Goal: Task Accomplishment & Management: Use online tool/utility

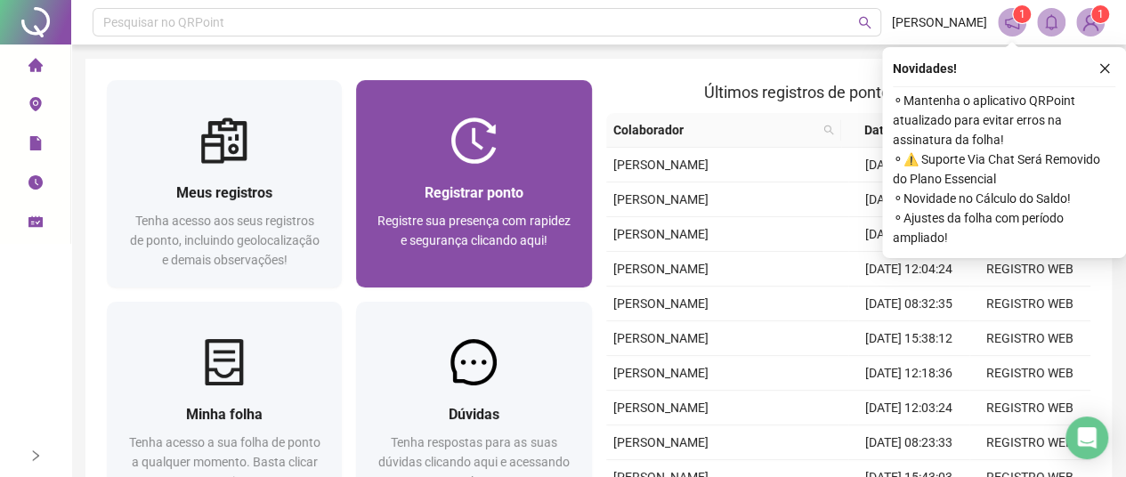
click at [477, 140] on img at bounding box center [473, 140] width 46 height 46
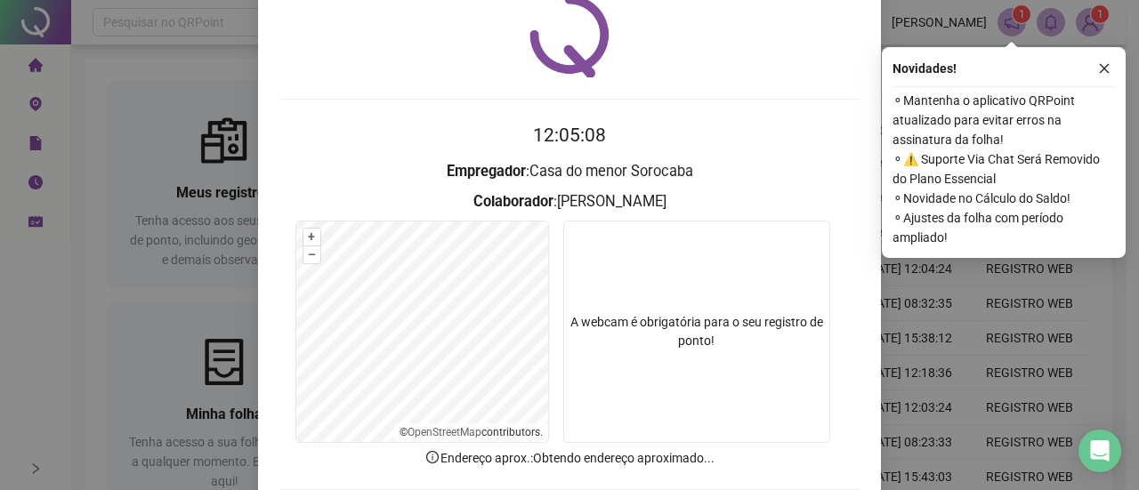
scroll to position [164, 0]
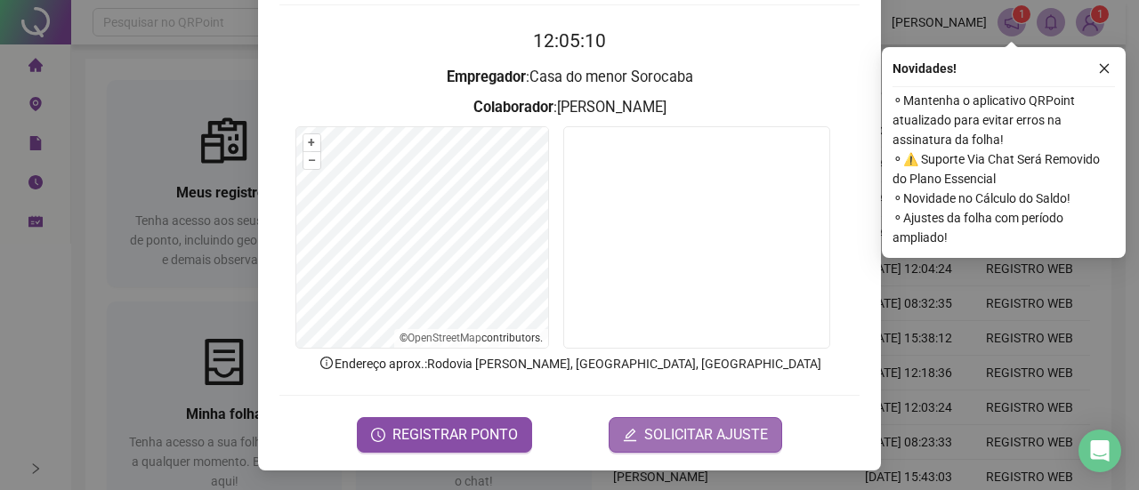
click at [637, 434] on button "SOLICITAR AJUSTE" at bounding box center [696, 435] width 174 height 36
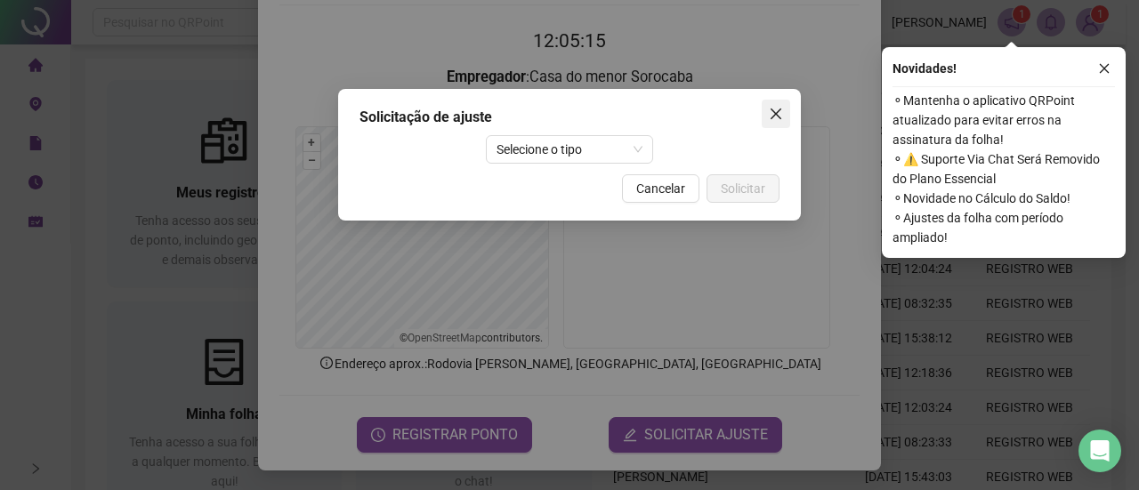
click at [776, 108] on icon "close" at bounding box center [776, 114] width 14 height 14
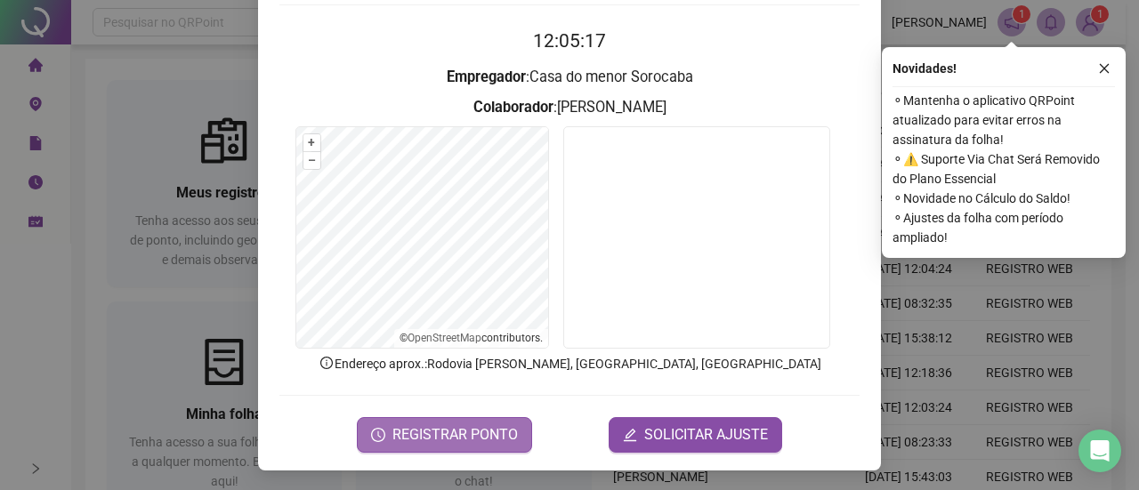
click at [446, 426] on span "REGISTRAR PONTO" at bounding box center [454, 434] width 125 height 21
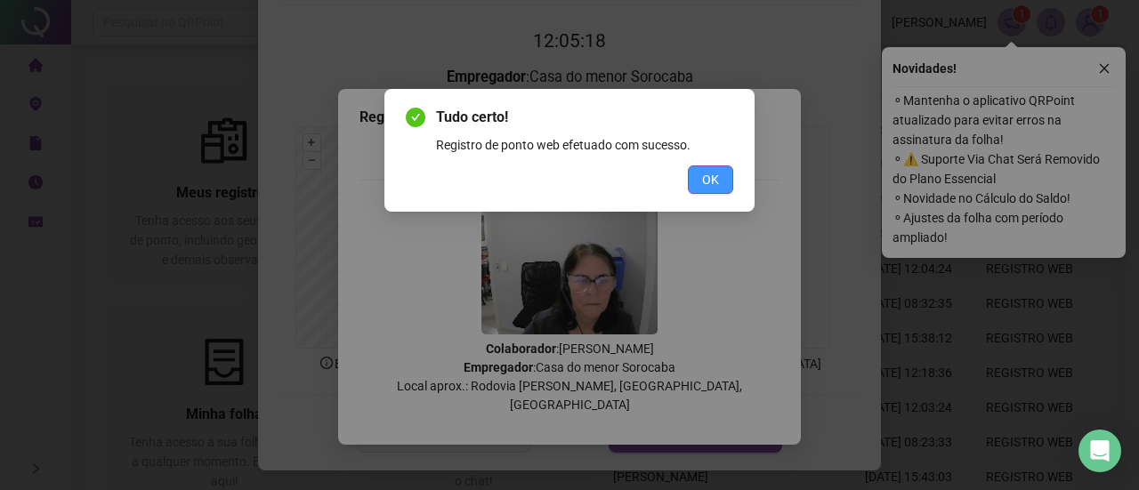
click at [700, 179] on button "OK" at bounding box center [710, 179] width 45 height 28
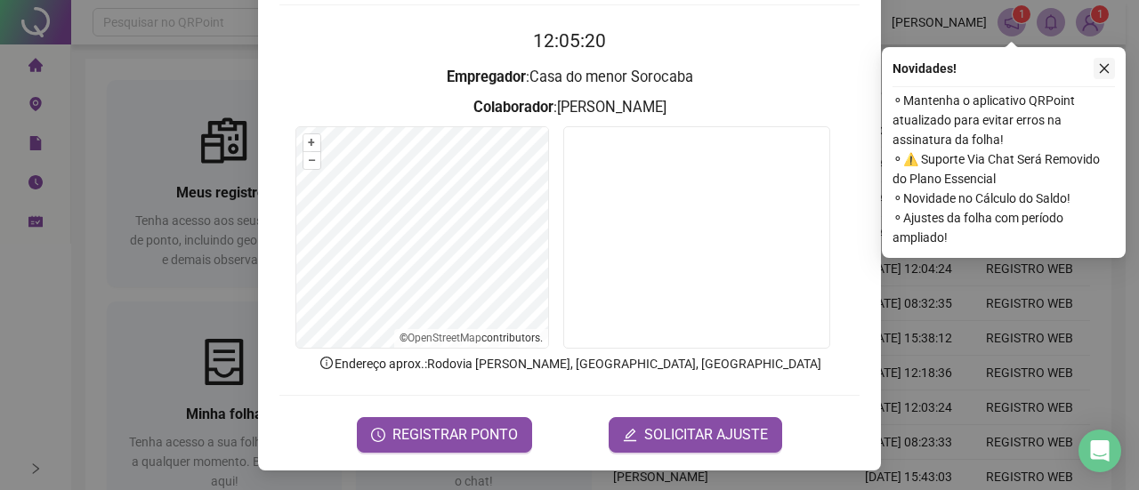
click at [1104, 65] on icon "close" at bounding box center [1104, 68] width 12 height 12
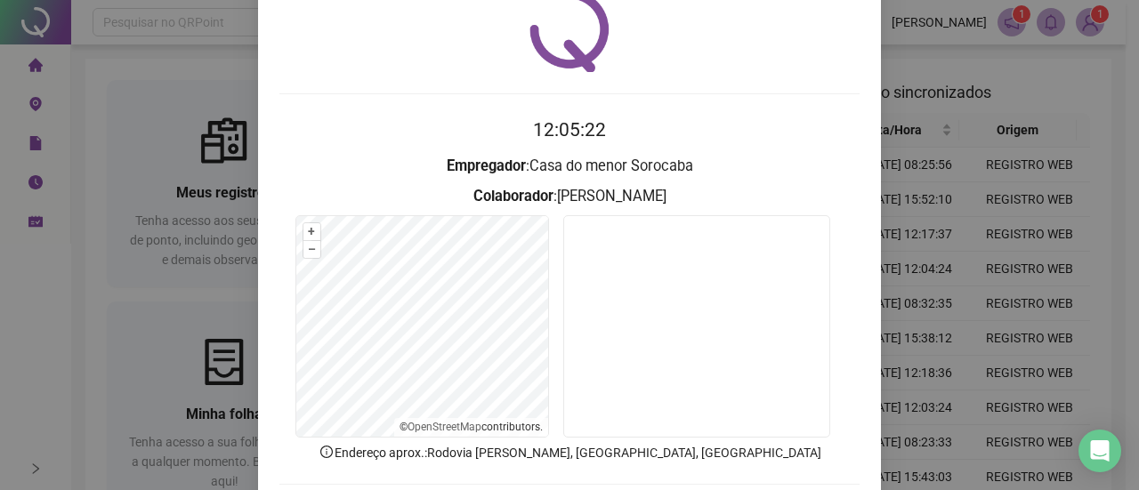
scroll to position [0, 0]
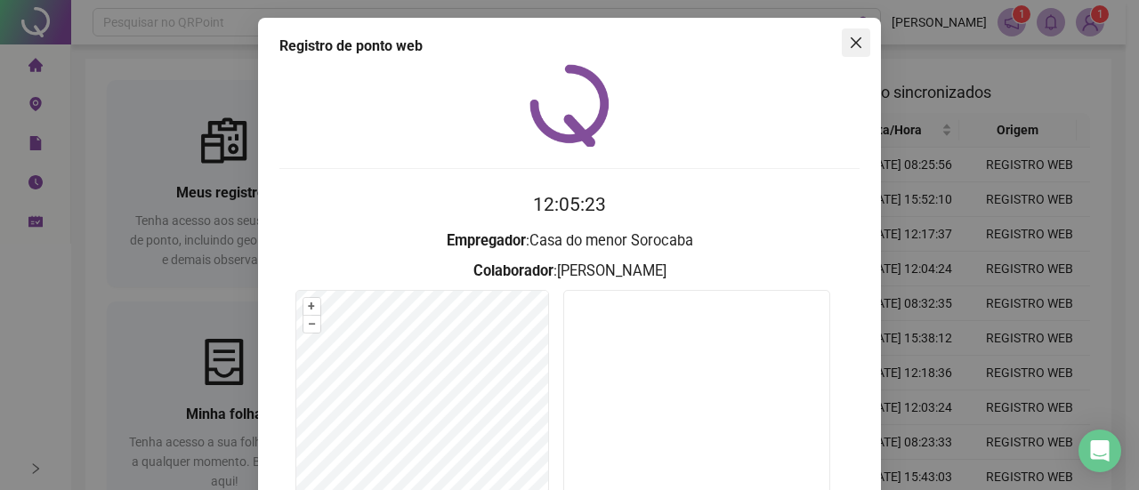
click at [851, 41] on icon "close" at bounding box center [856, 42] width 11 height 11
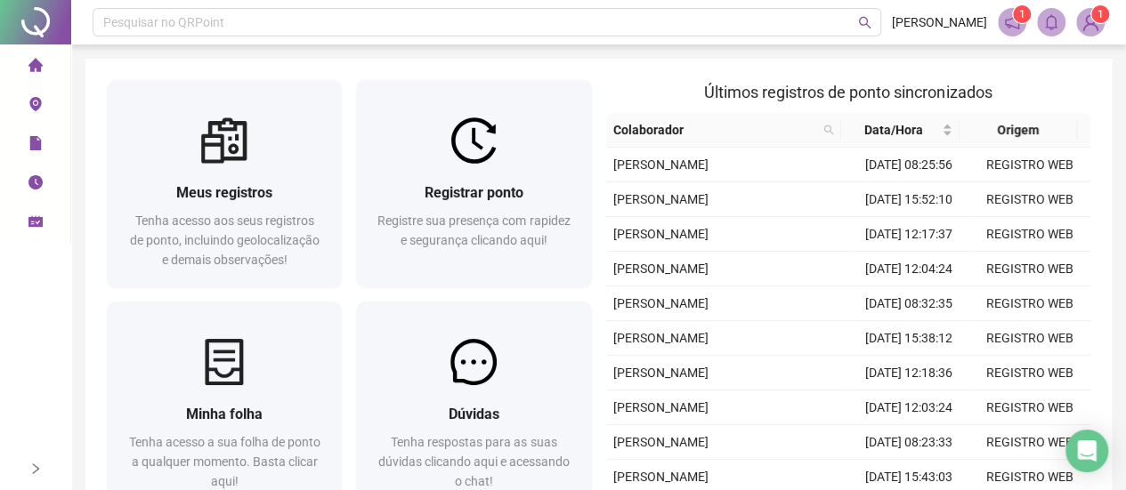
drag, startPoint x: 34, startPoint y: 65, endPoint x: 44, endPoint y: 69, distance: 11.6
click at [34, 65] on icon "home" at bounding box center [35, 64] width 14 height 13
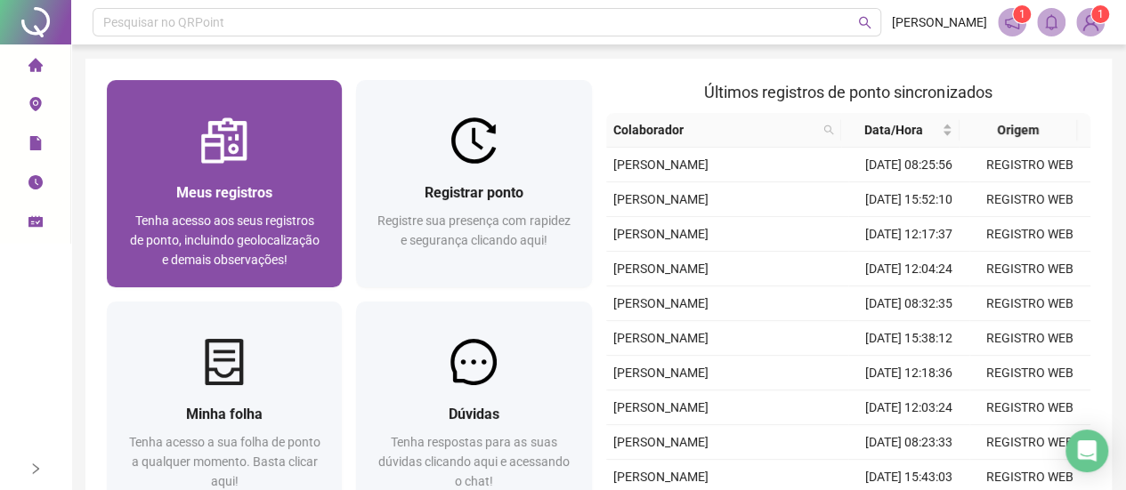
click at [238, 140] on img at bounding box center [224, 140] width 46 height 46
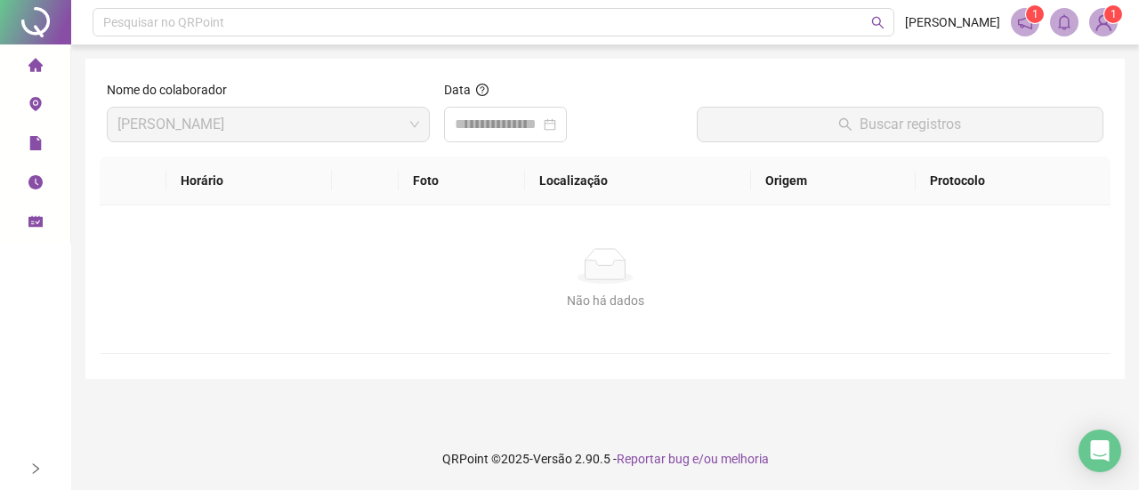
click at [39, 63] on icon "home" at bounding box center [35, 65] width 14 height 14
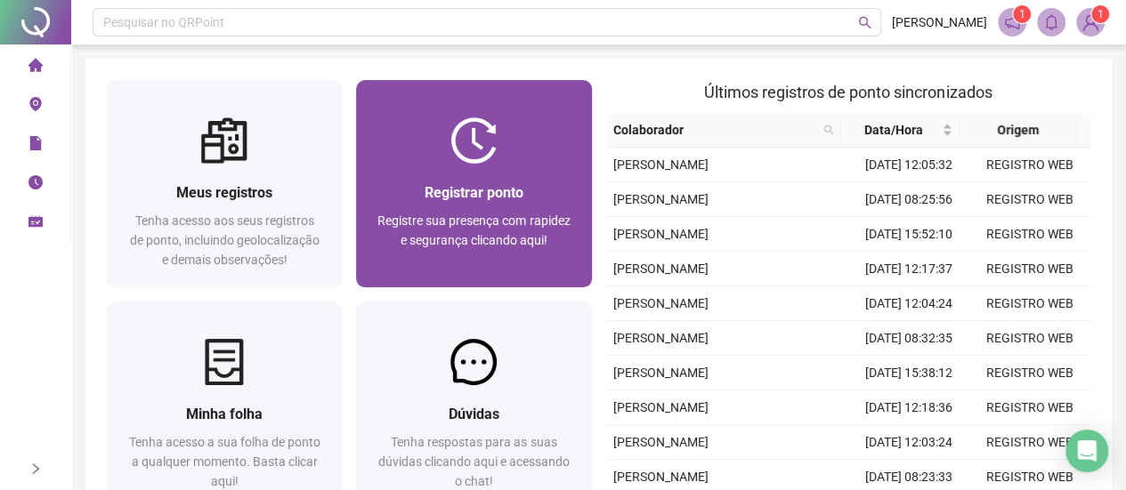
click at [476, 142] on img at bounding box center [473, 140] width 46 height 46
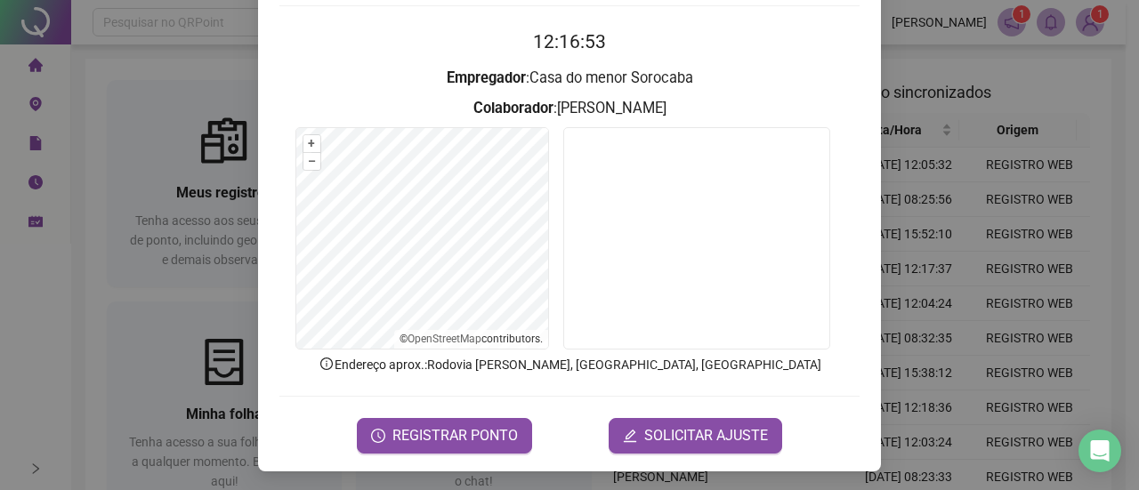
scroll to position [164, 0]
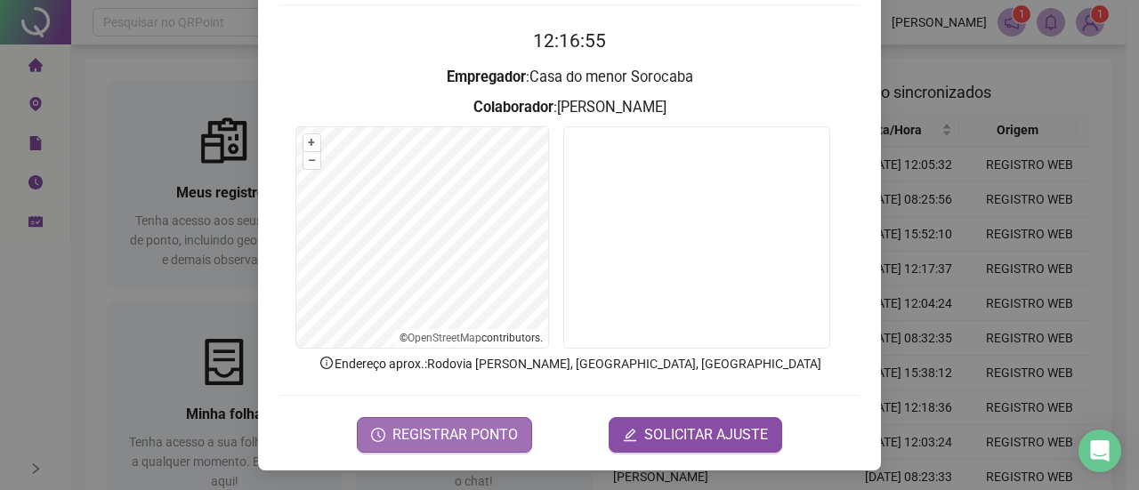
click at [458, 427] on span "REGISTRAR PONTO" at bounding box center [454, 434] width 125 height 21
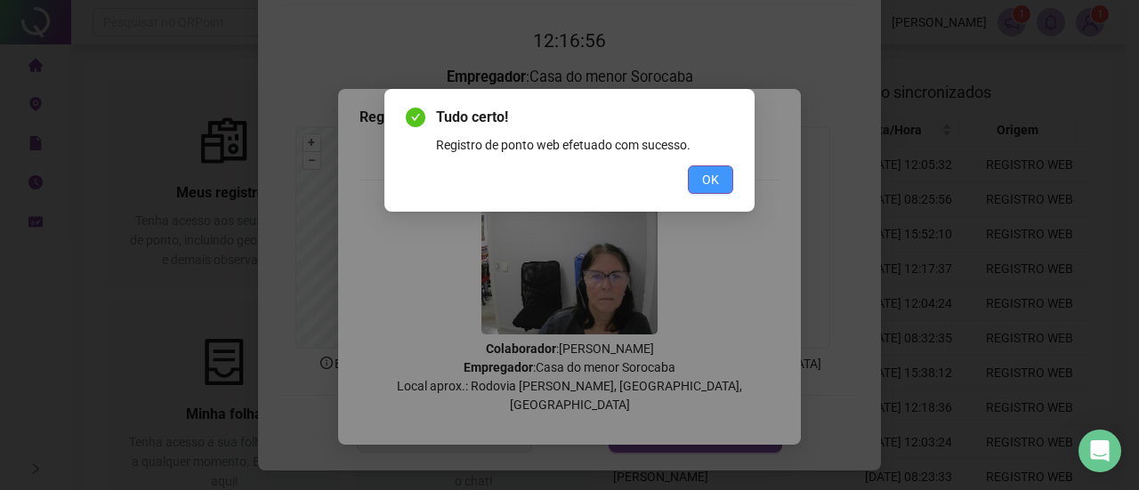
click at [716, 172] on span "OK" at bounding box center [710, 180] width 17 height 20
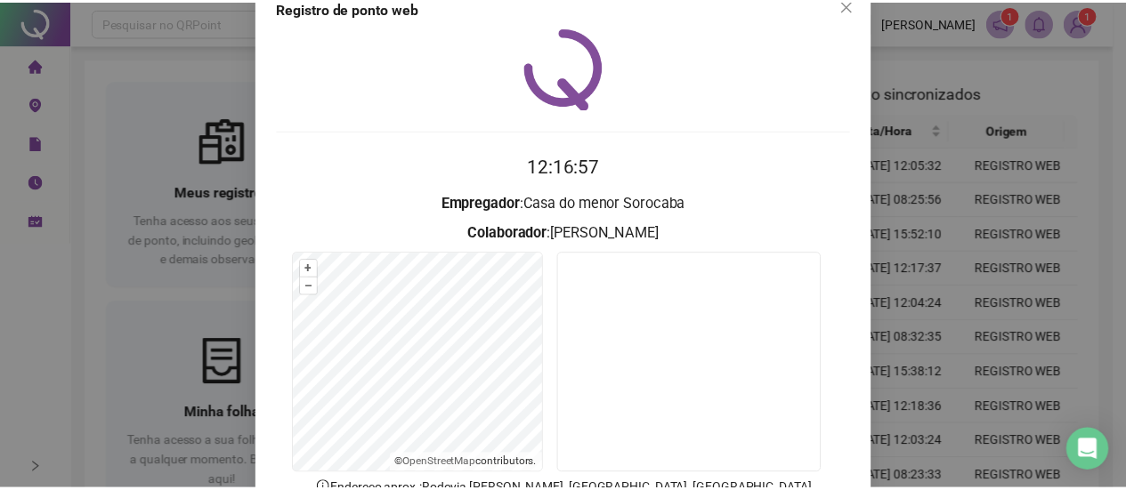
scroll to position [0, 0]
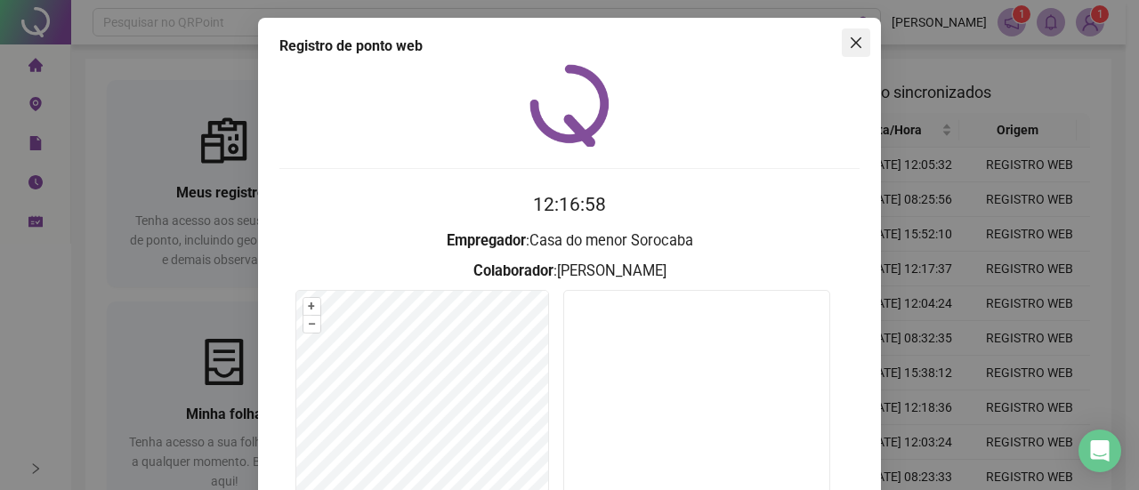
click at [851, 42] on icon "close" at bounding box center [856, 43] width 14 height 14
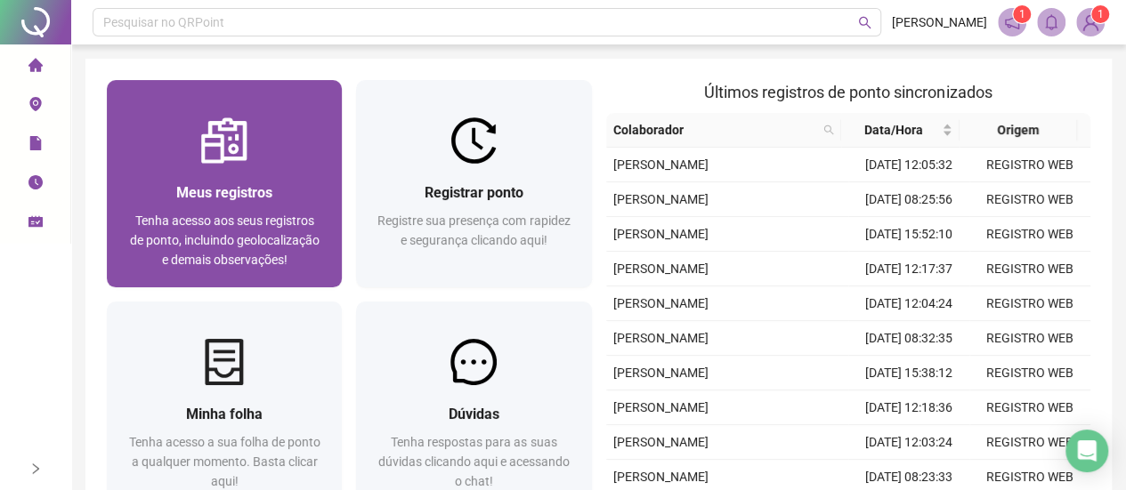
click at [222, 145] on img at bounding box center [224, 140] width 46 height 46
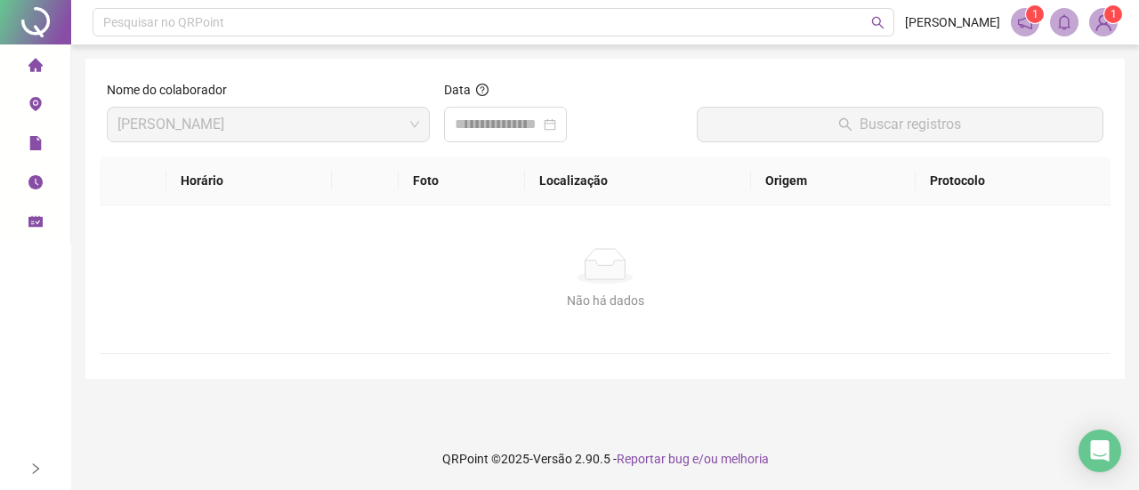
click at [36, 63] on icon "home" at bounding box center [35, 64] width 14 height 13
